Goal: Check status: Check status

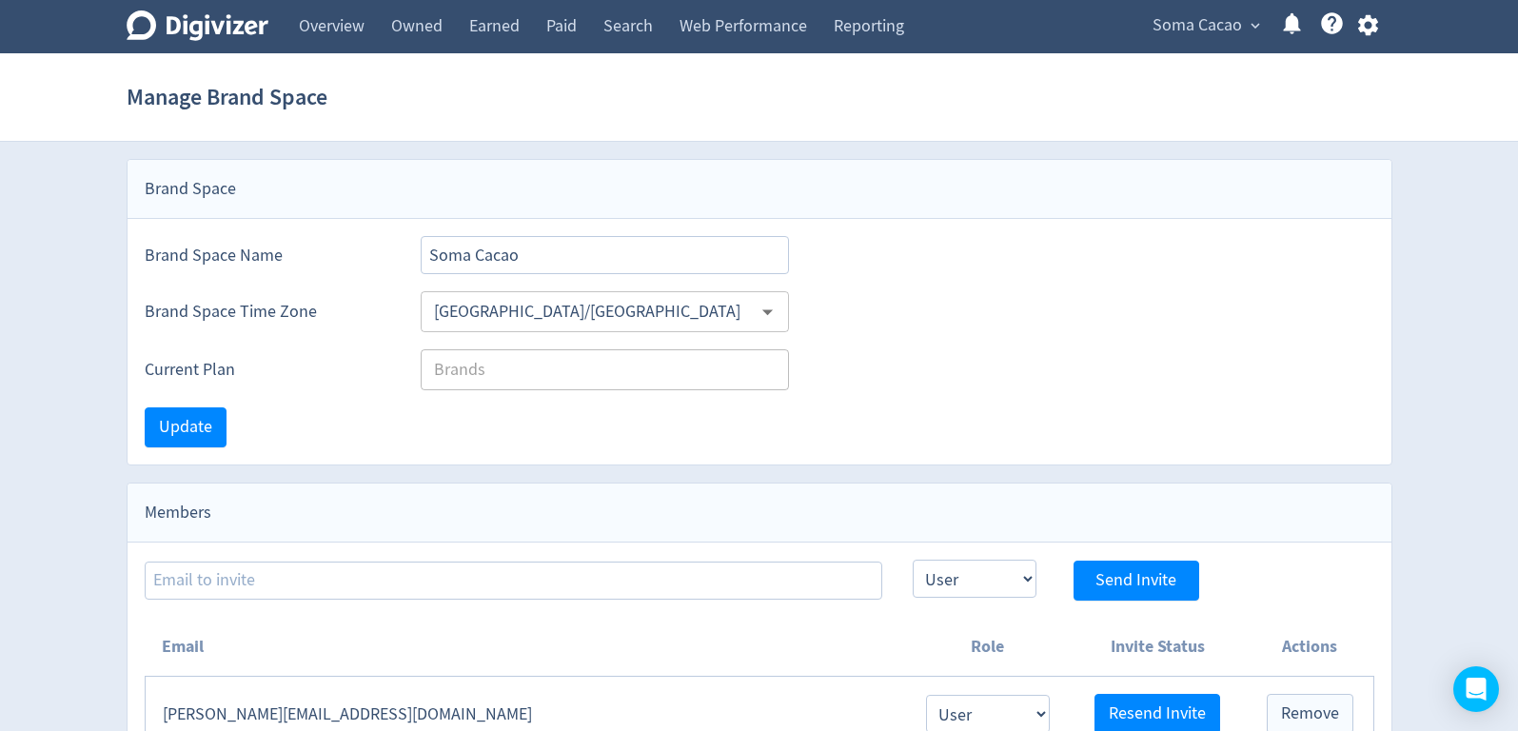
select select "USER"
click at [313, 31] on link "Overview" at bounding box center [331, 26] width 92 height 53
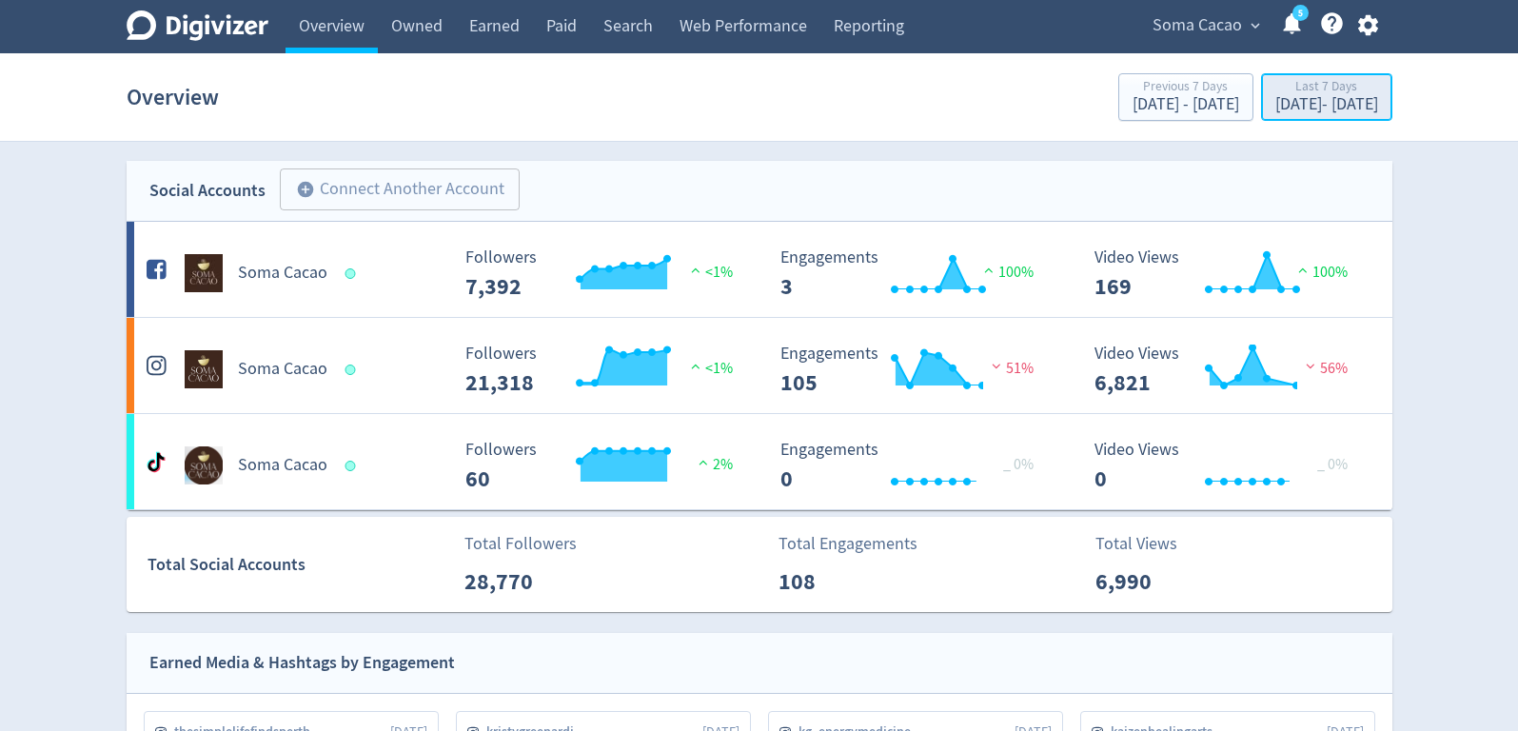
click at [1275, 99] on div "[DATE] - [DATE]" at bounding box center [1326, 104] width 103 height 17
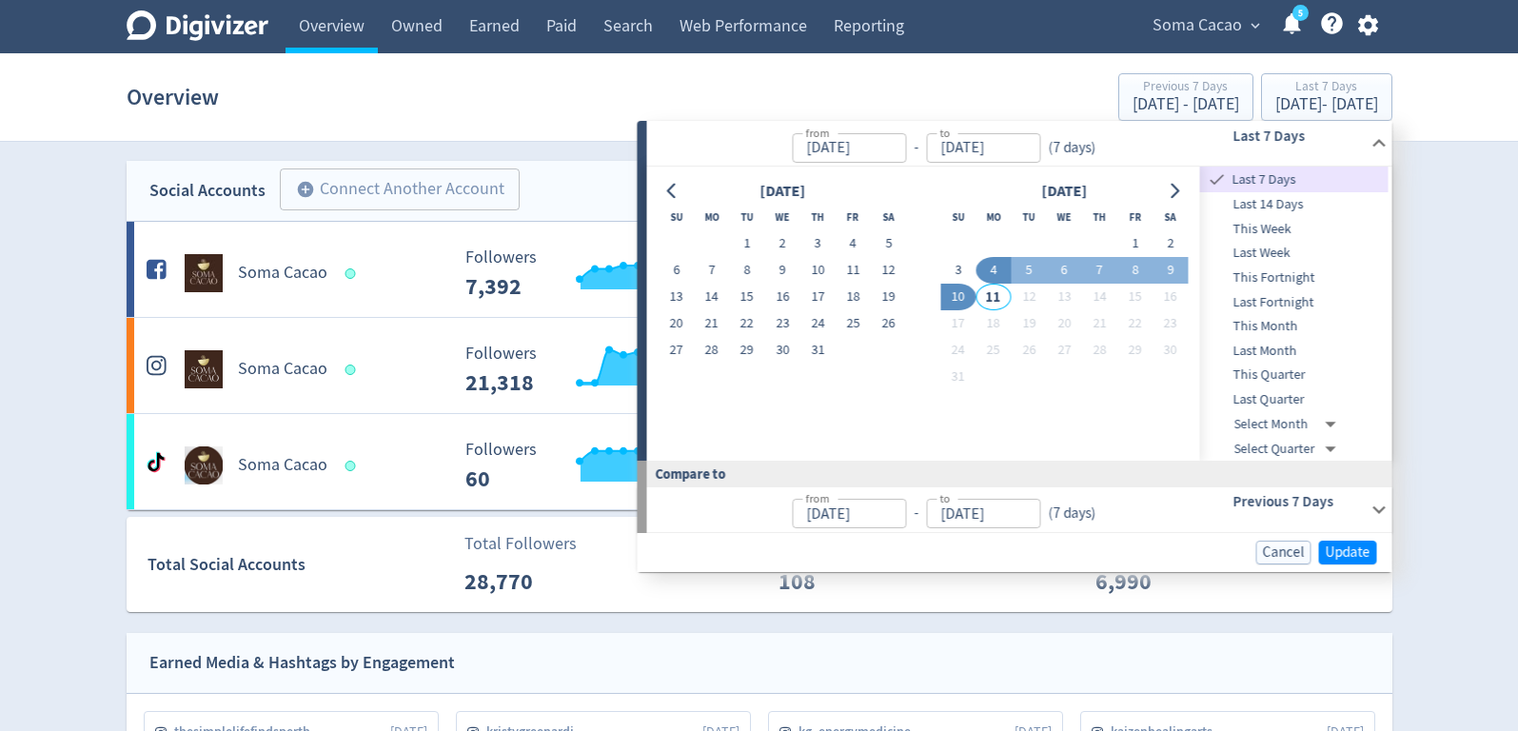
click at [961, 300] on button "10" at bounding box center [957, 297] width 35 height 27
type input "[DATE]"
